Goal: Navigation & Orientation: Understand site structure

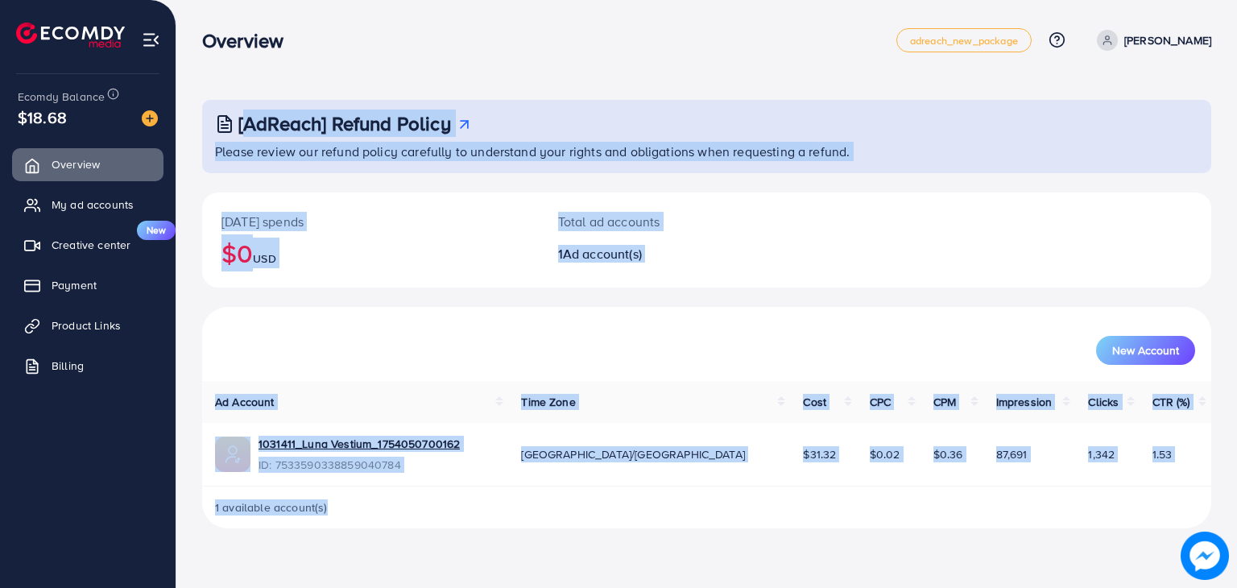
drag, startPoint x: 200, startPoint y: 64, endPoint x: 937, endPoint y: 518, distance: 865.8
click at [937, 518] on div "[AdReach] Refund Policy Please review our refund policy carefully to understand…" at bounding box center [706, 277] width 1061 height 554
click at [937, 515] on div "1 available account(s)" at bounding box center [706, 508] width 1009 height 42
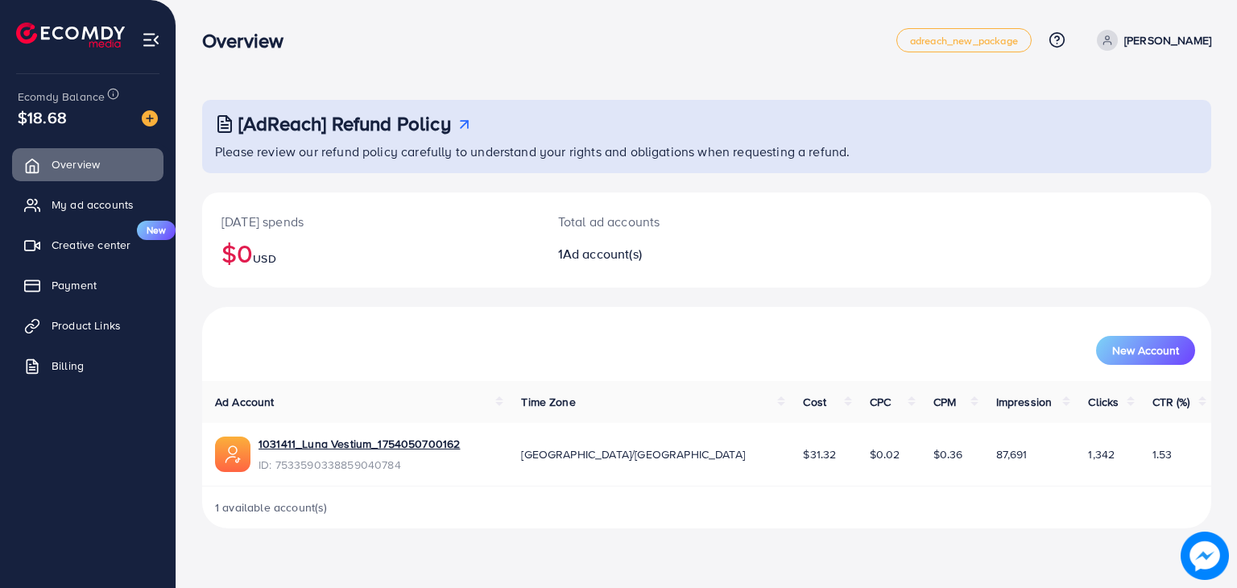
click at [705, 254] on h2 "1 Ad account(s)" at bounding box center [664, 253] width 213 height 15
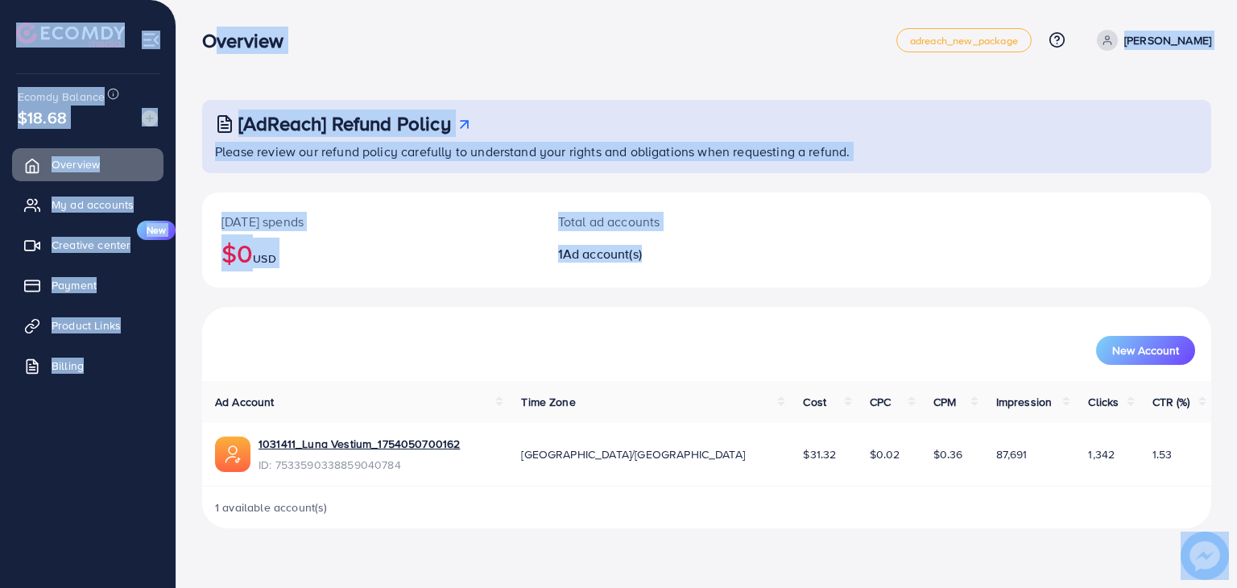
drag, startPoint x: 654, startPoint y: 257, endPoint x: 203, endPoint y: 19, distance: 509.8
click at [203, 19] on div "Overview adreach_new_package Help Center Contact Support Plans and Pricing Term…" at bounding box center [618, 277] width 1237 height 554
click at [307, 34] on div "Overview" at bounding box center [249, 40] width 120 height 23
